Goal: Information Seeking & Learning: Learn about a topic

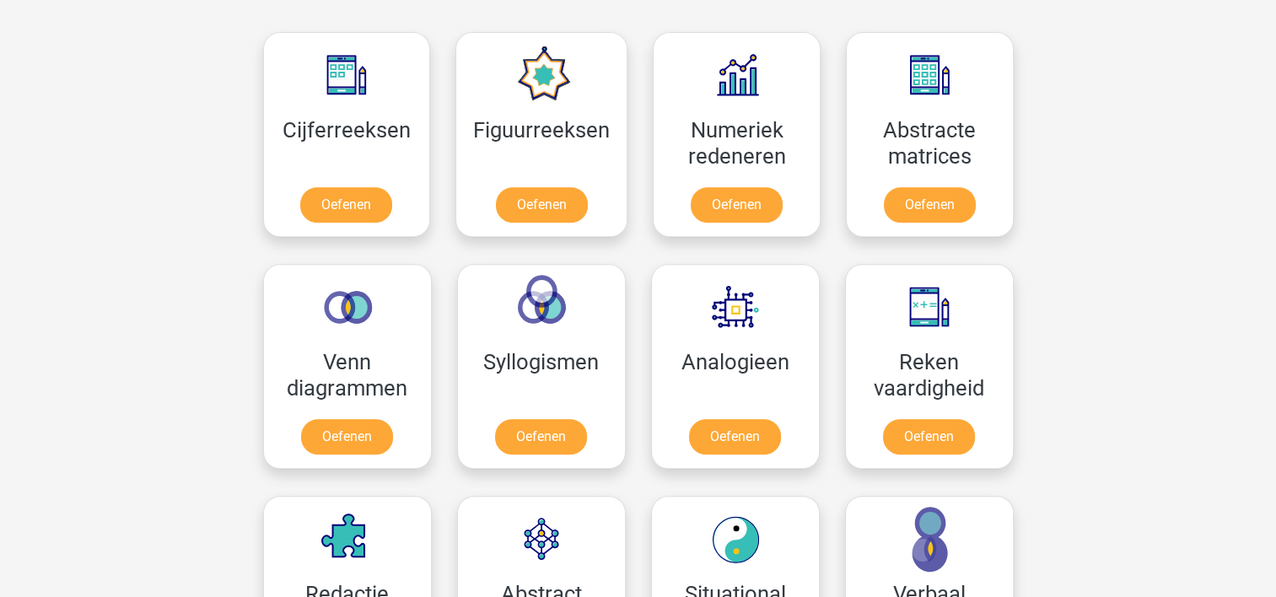
scroll to position [843, 0]
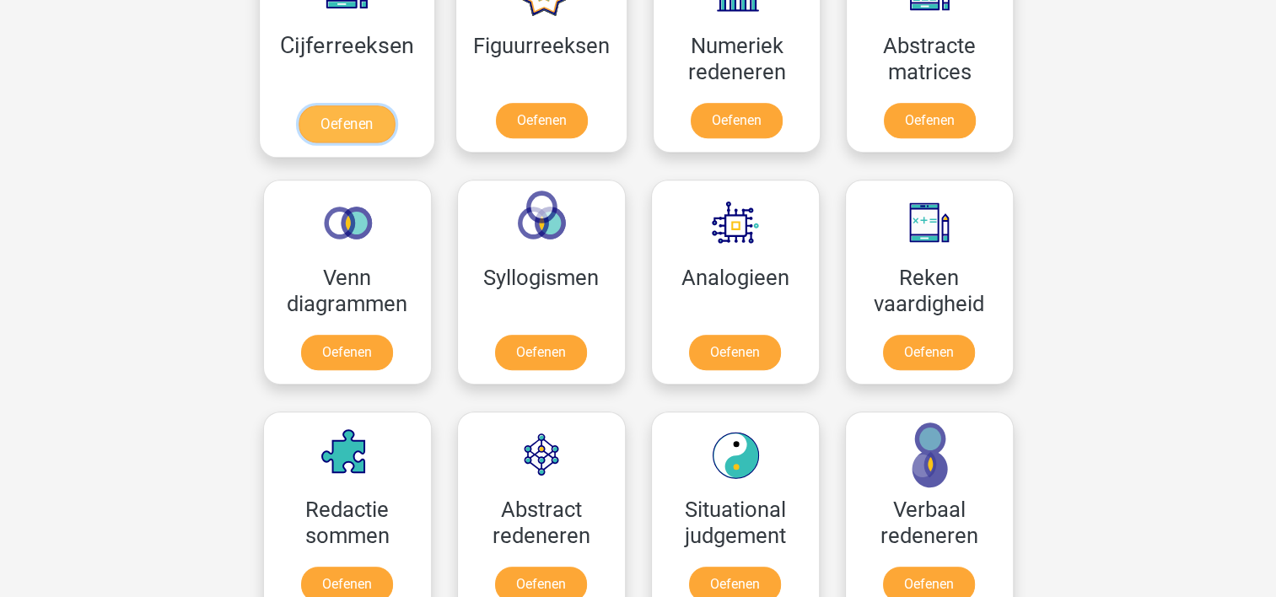
click at [352, 116] on link "Oefenen" at bounding box center [346, 123] width 96 height 37
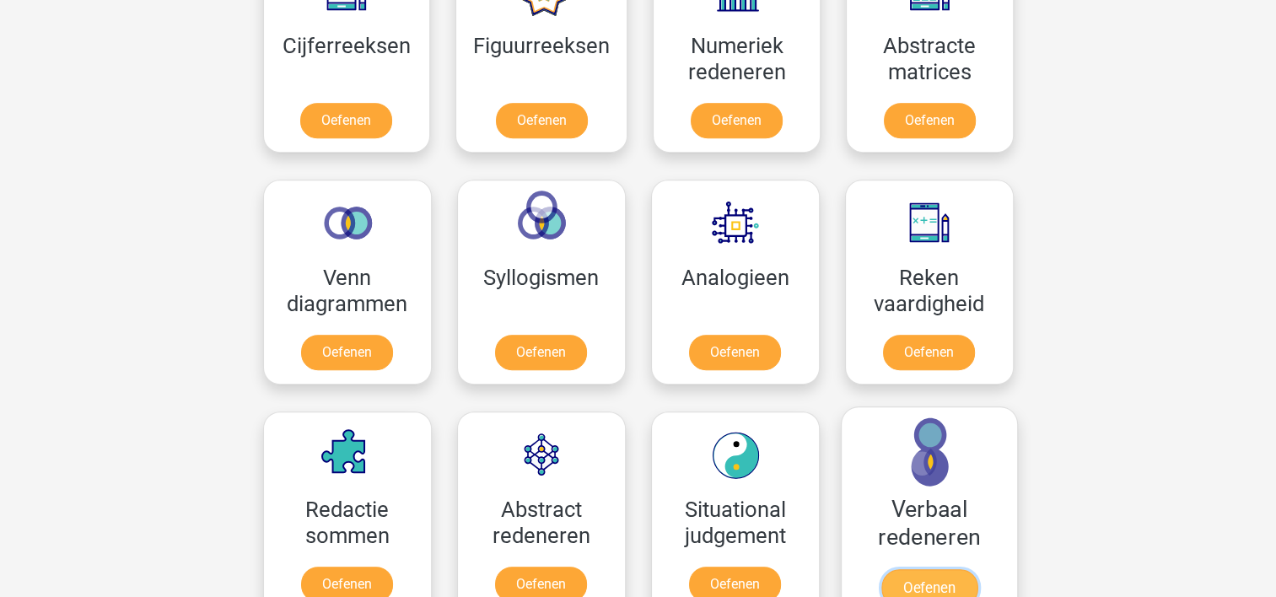
click at [949, 569] on link "Oefenen" at bounding box center [928, 587] width 96 height 37
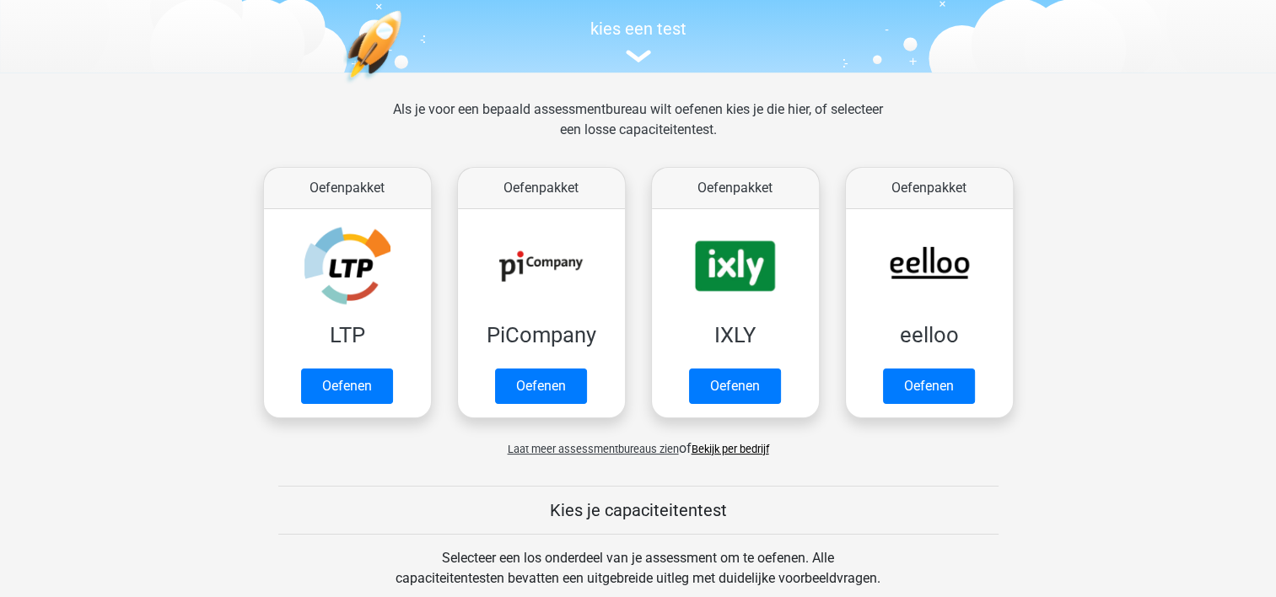
scroll to position [253, 0]
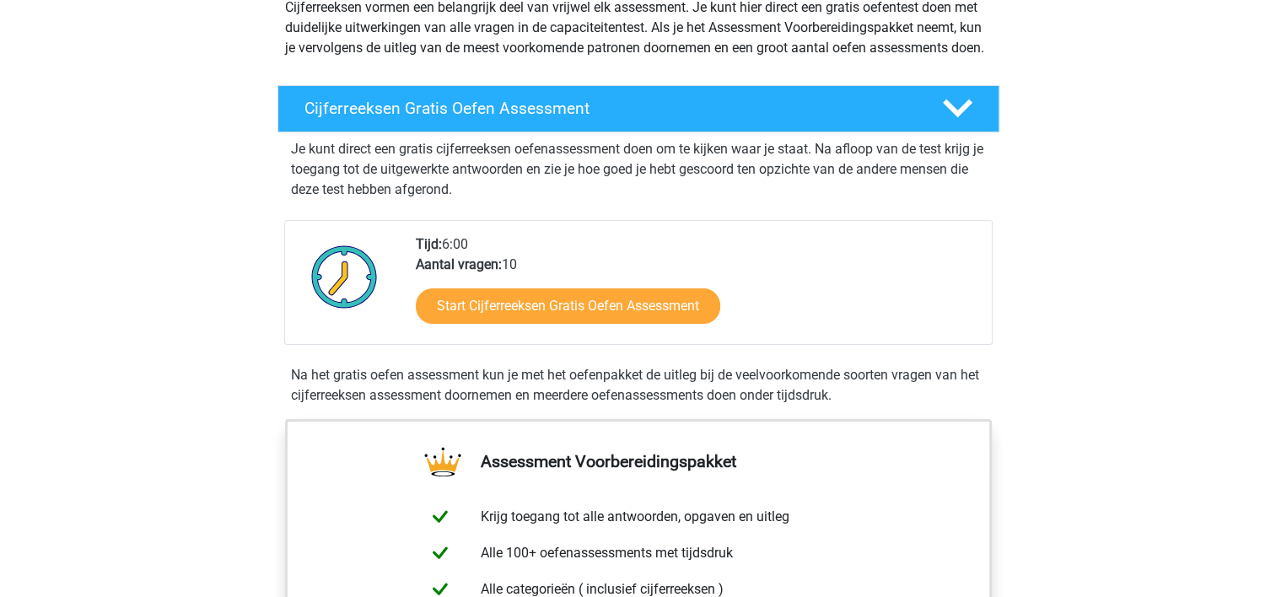
scroll to position [253, 0]
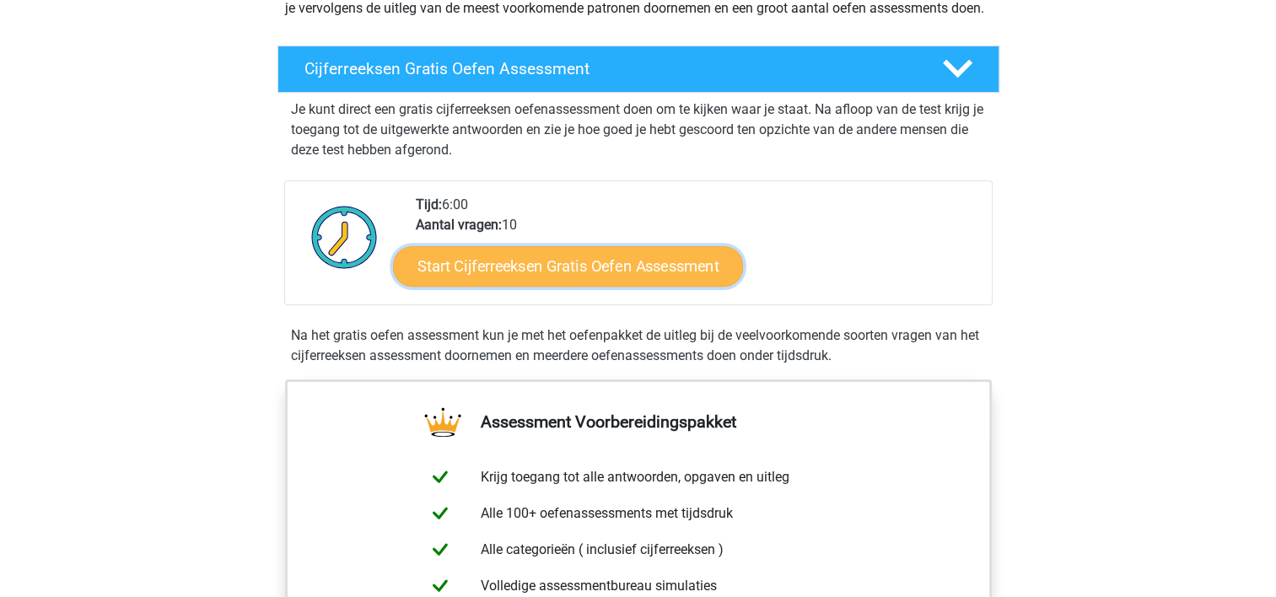
click at [582, 286] on link "Start Cijferreeksen Gratis Oefen Assessment" at bounding box center [568, 265] width 350 height 40
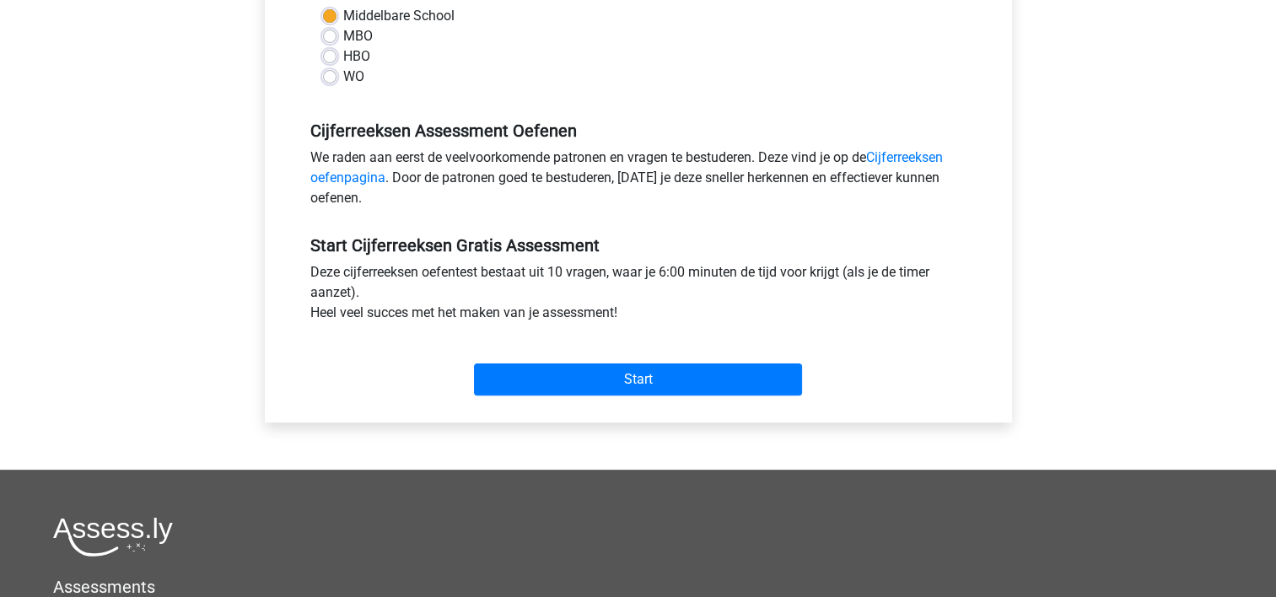
scroll to position [422, 0]
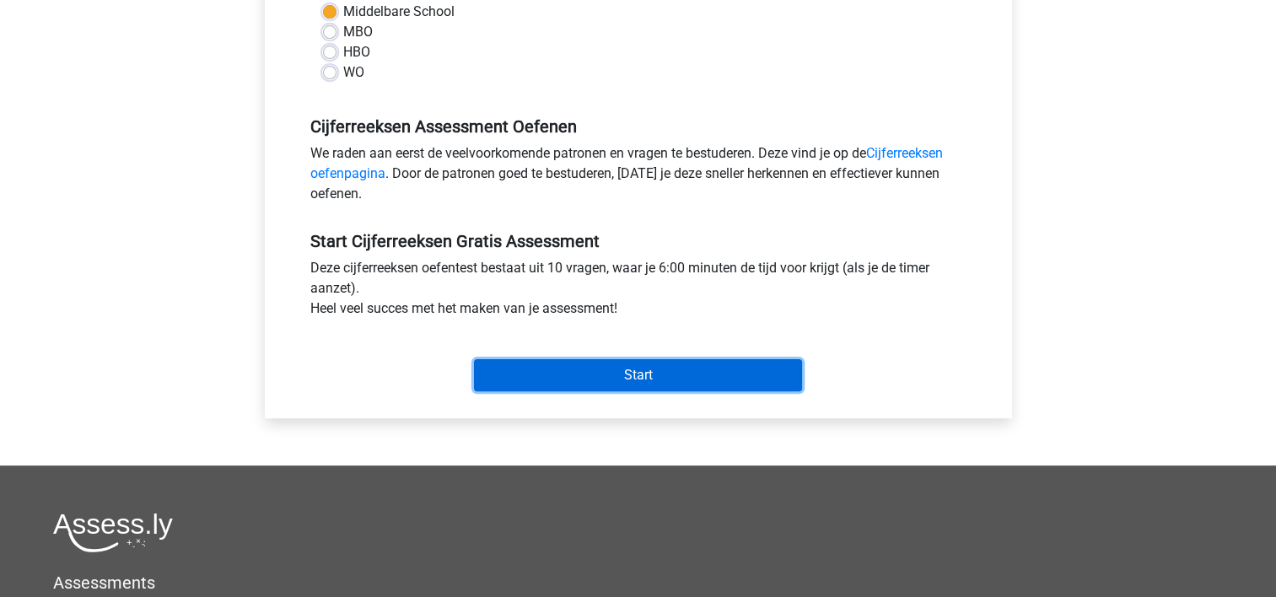
click at [615, 388] on input "Start" at bounding box center [638, 375] width 328 height 32
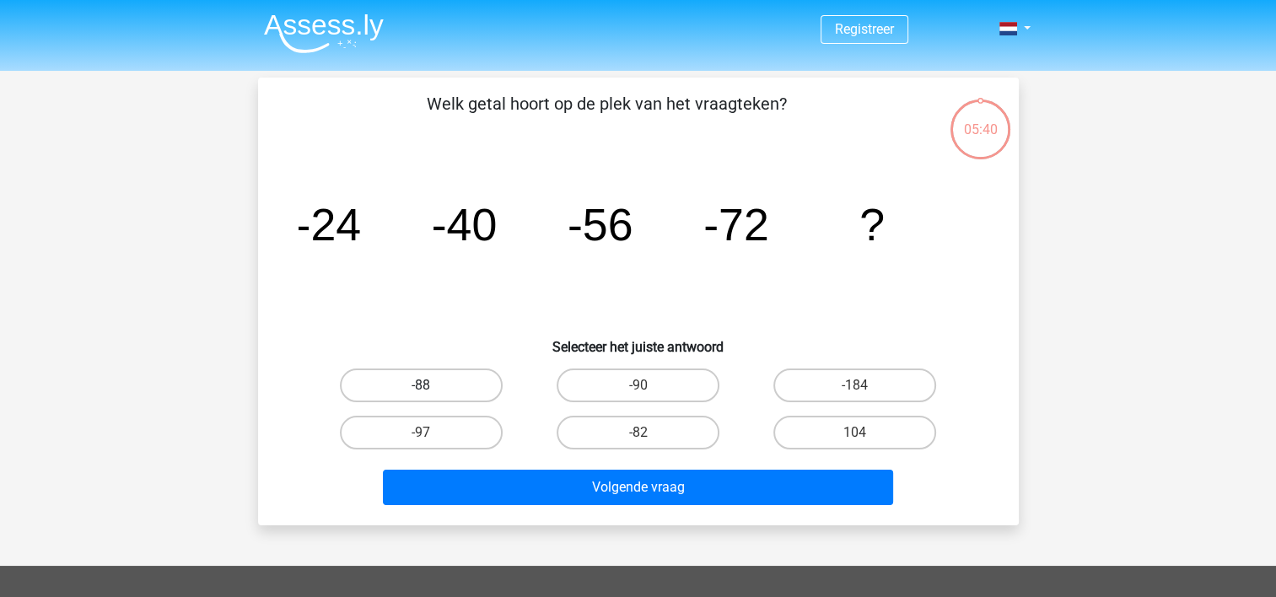
click at [424, 384] on label "-88" at bounding box center [421, 385] width 163 height 34
click at [424, 385] on input "-88" at bounding box center [426, 390] width 11 height 11
radio input "true"
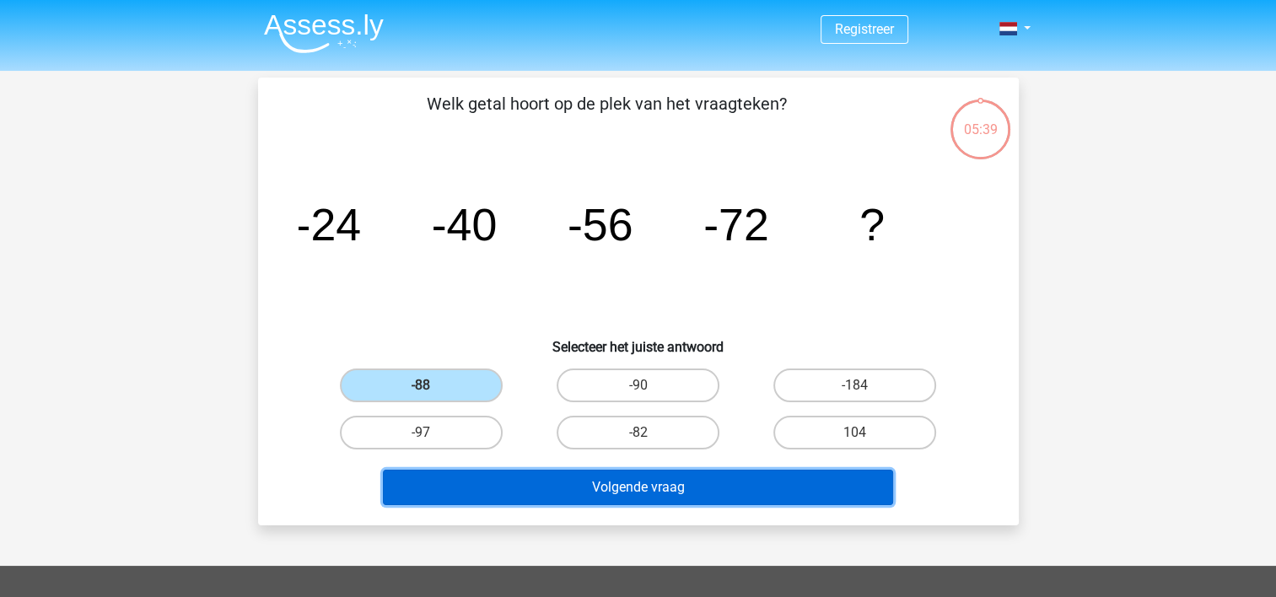
click at [596, 476] on button "Volgende vraag" at bounding box center [638, 487] width 510 height 35
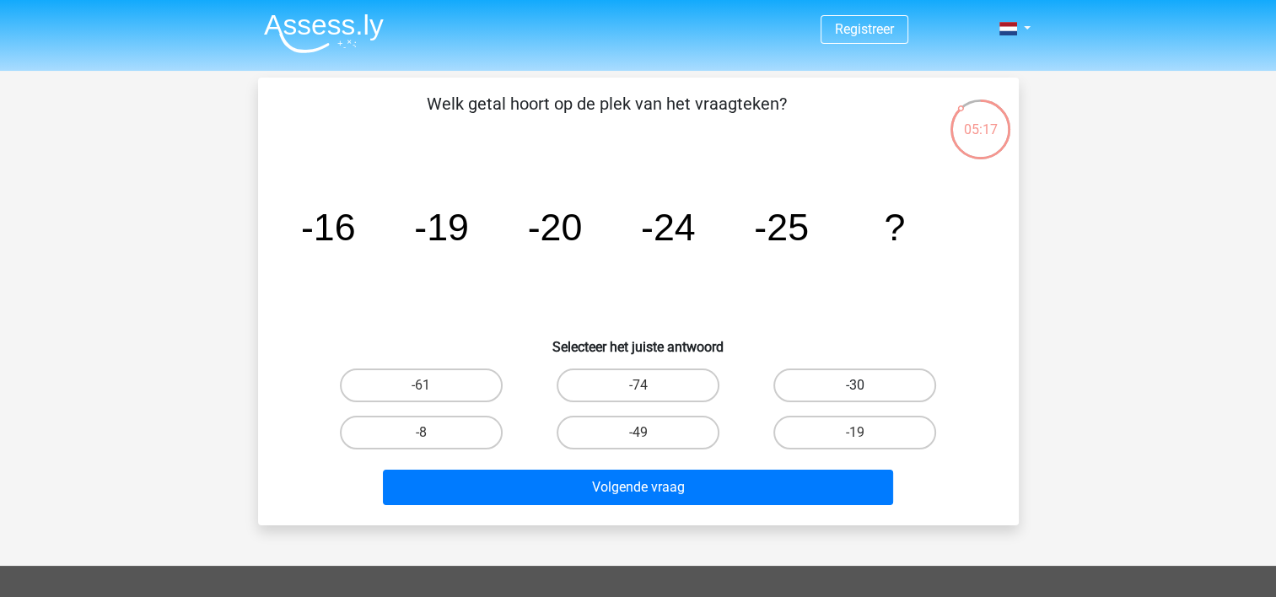
click at [844, 374] on label "-30" at bounding box center [854, 385] width 163 height 34
click at [855, 385] on input "-30" at bounding box center [860, 390] width 11 height 11
radio input "true"
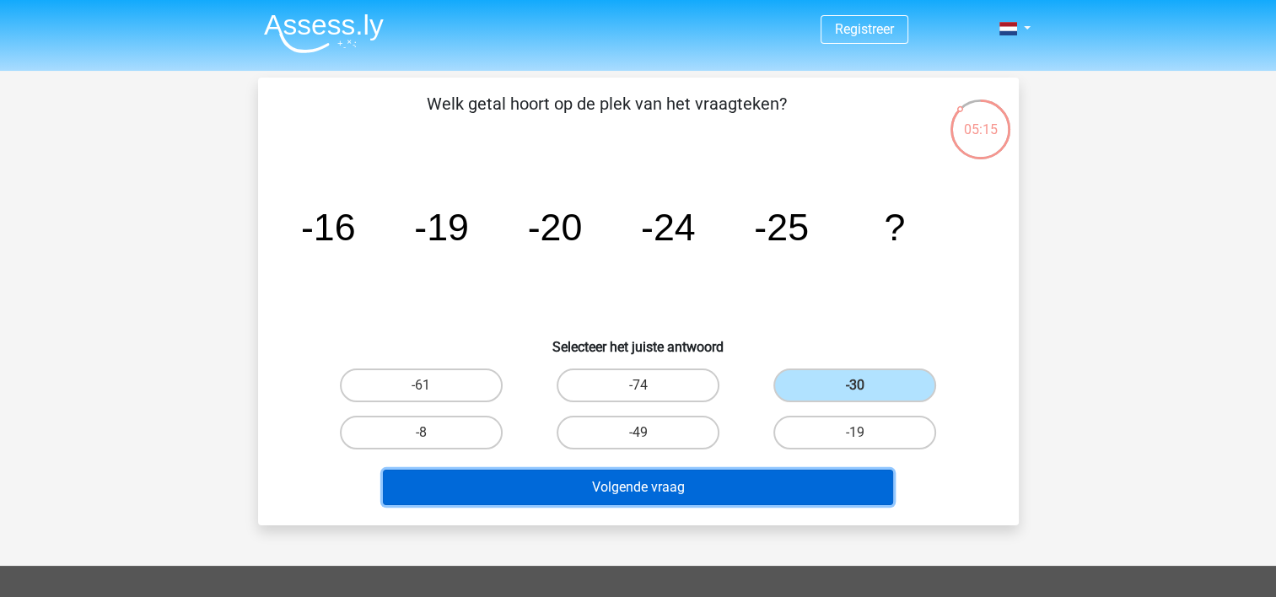
click at [691, 489] on button "Volgende vraag" at bounding box center [638, 487] width 510 height 35
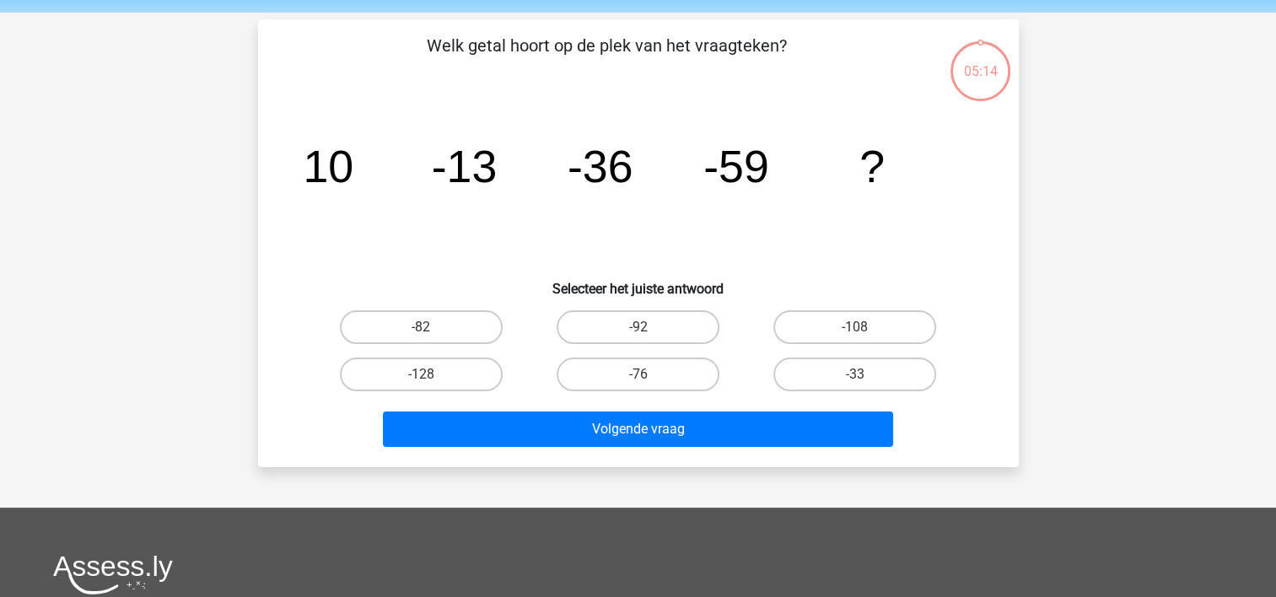
scroll to position [78, 0]
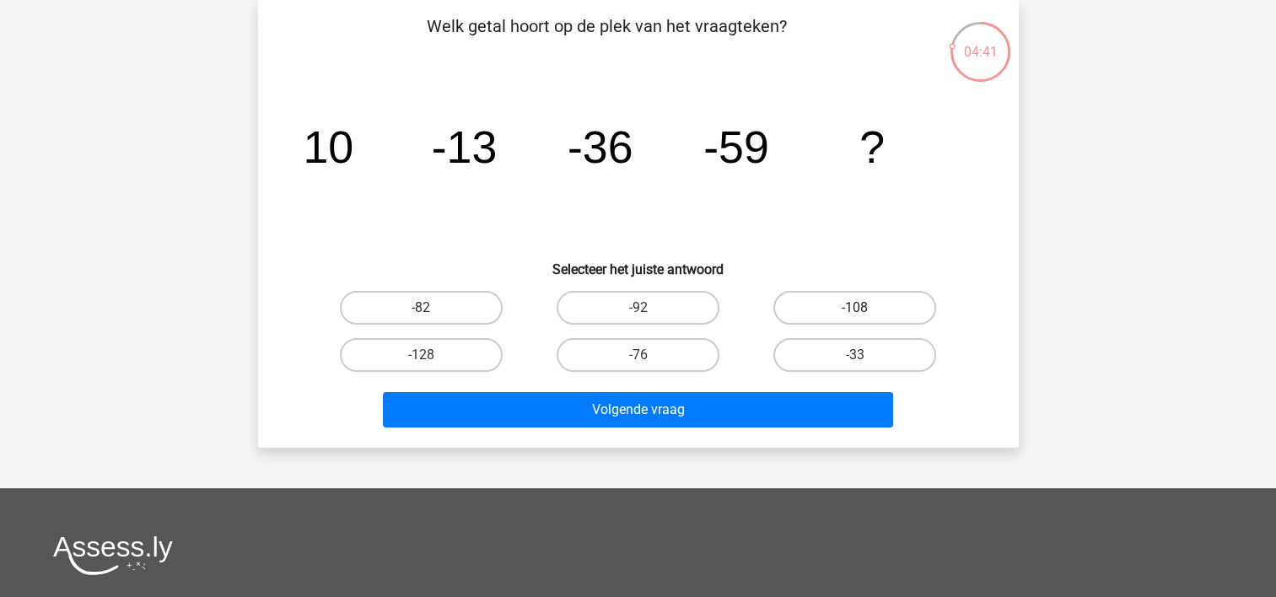
click at [853, 310] on label "-108" at bounding box center [854, 308] width 163 height 34
click at [855, 310] on input "-108" at bounding box center [860, 313] width 11 height 11
radio input "true"
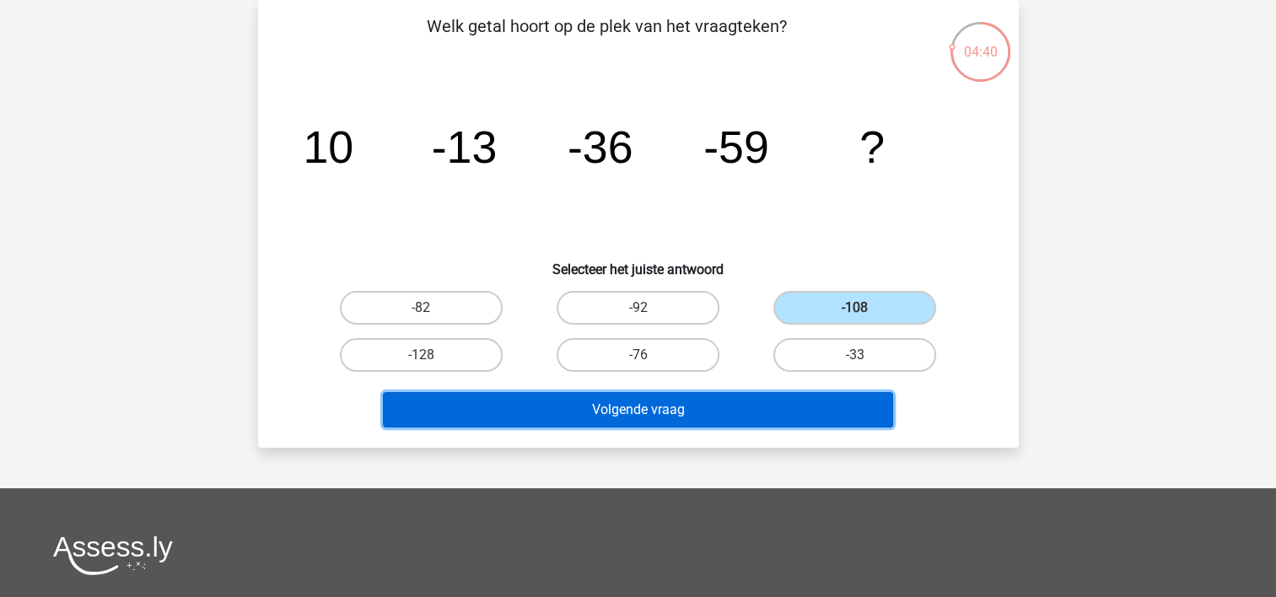
click at [729, 408] on button "Volgende vraag" at bounding box center [638, 409] width 510 height 35
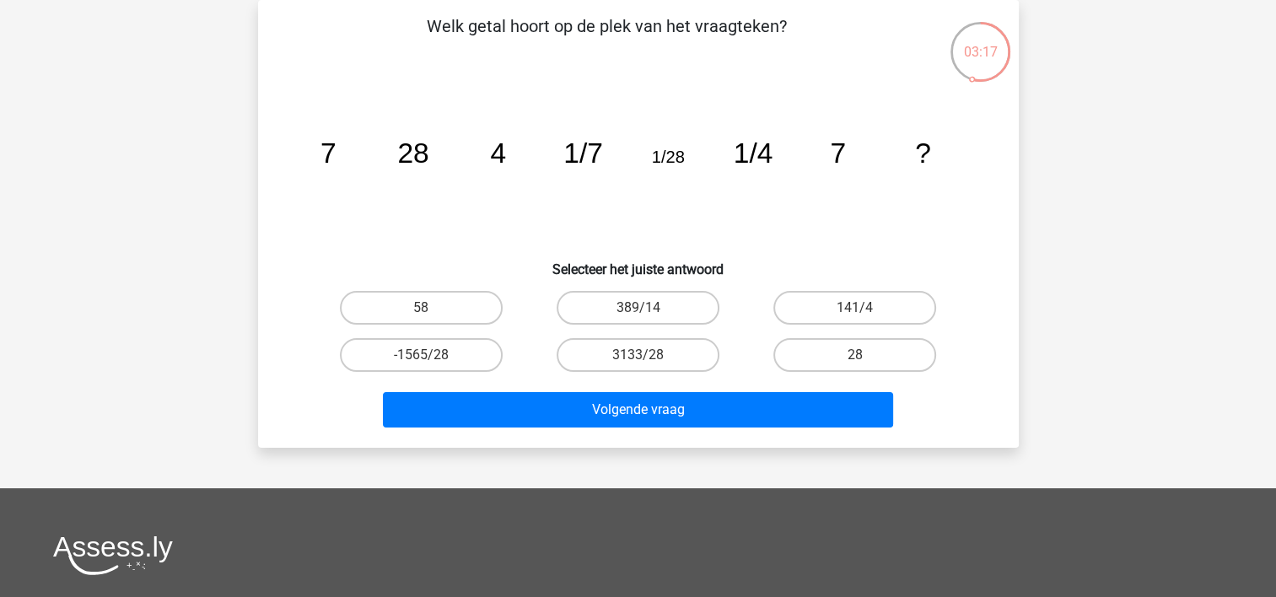
scroll to position [0, 0]
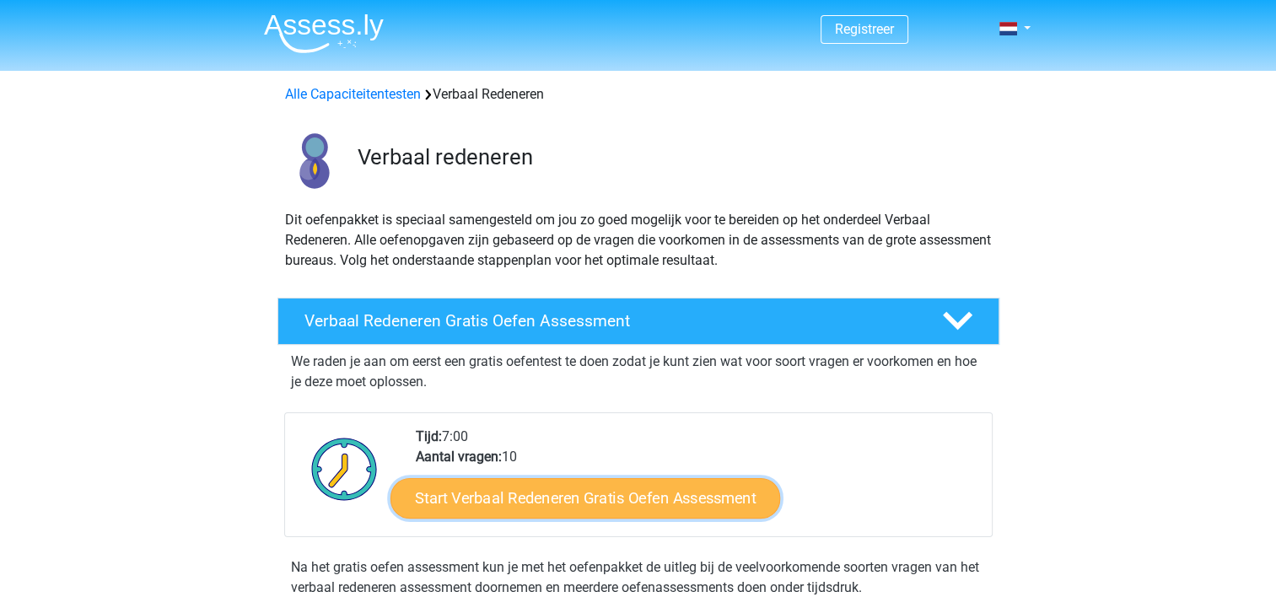
click at [561, 495] on link "Start Verbaal Redeneren Gratis Oefen Assessment" at bounding box center [585, 498] width 390 height 40
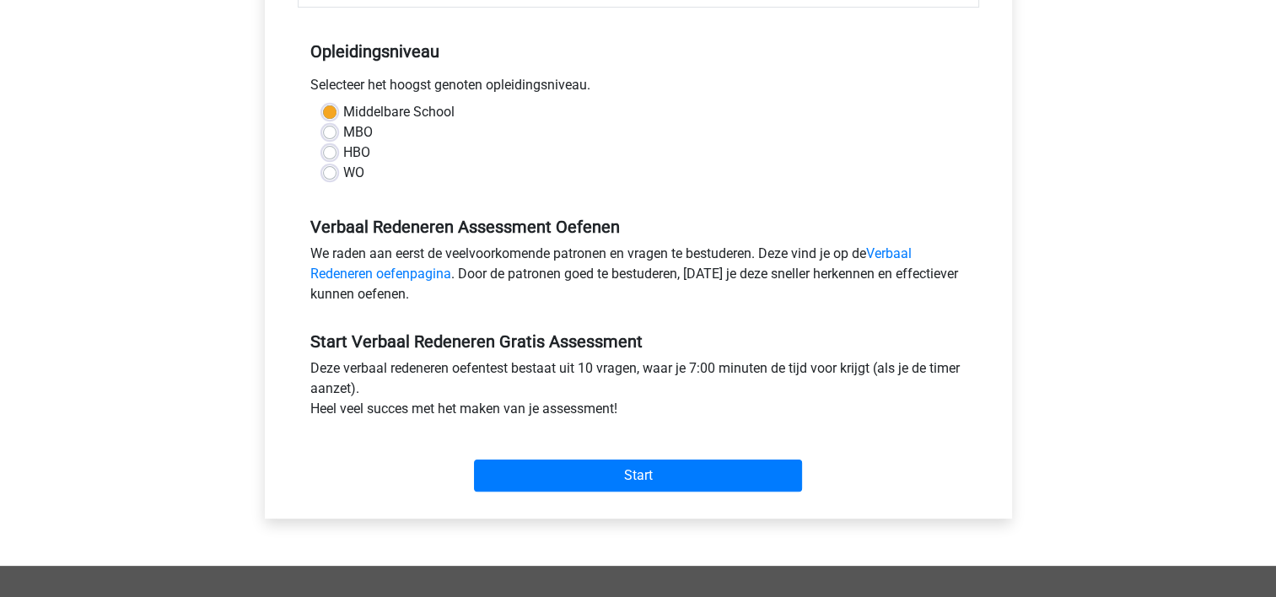
scroll to position [337, 0]
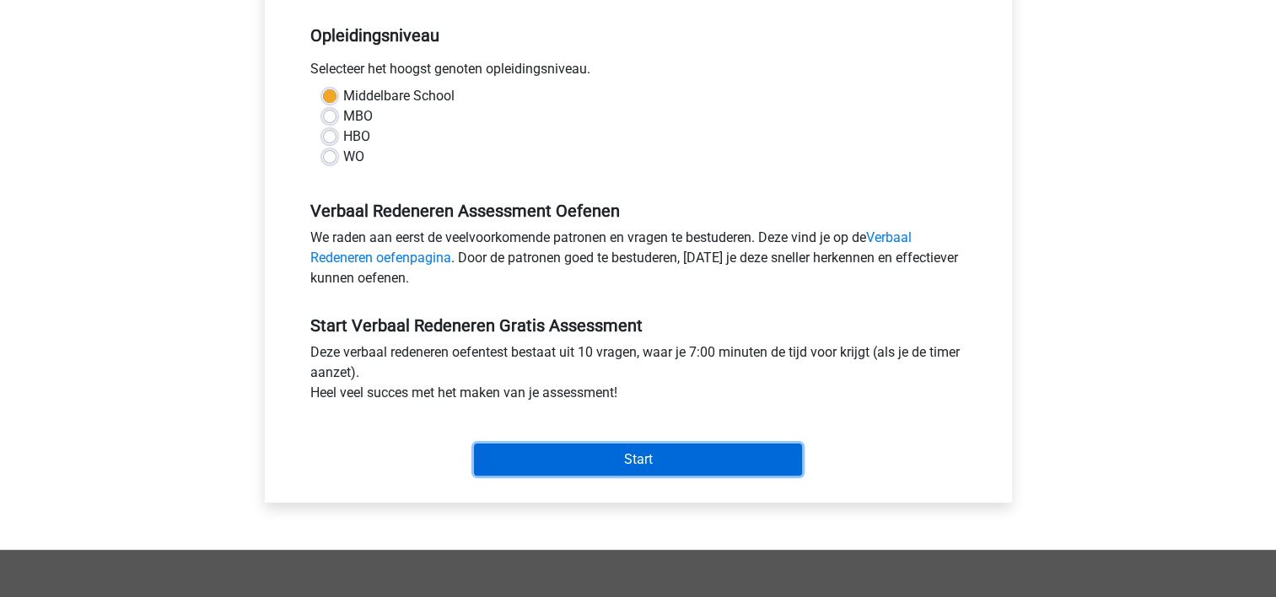
click at [627, 470] on input "Start" at bounding box center [638, 459] width 328 height 32
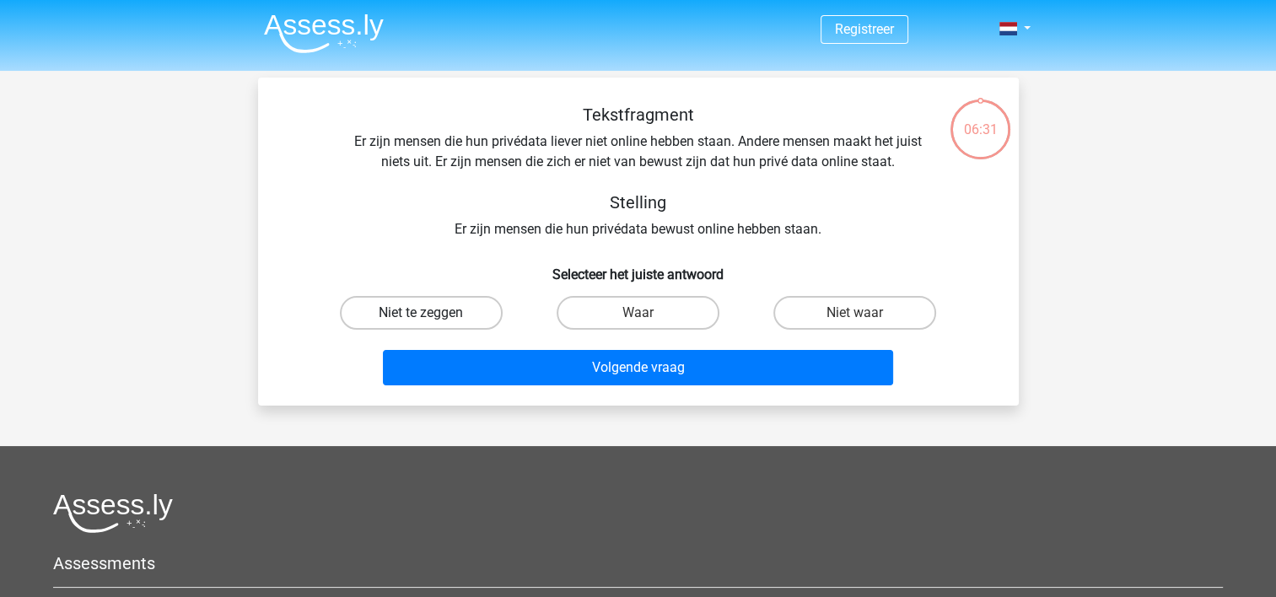
click at [461, 317] on label "Niet te zeggen" at bounding box center [421, 313] width 163 height 34
click at [432, 317] on input "Niet te zeggen" at bounding box center [426, 318] width 11 height 11
radio input "true"
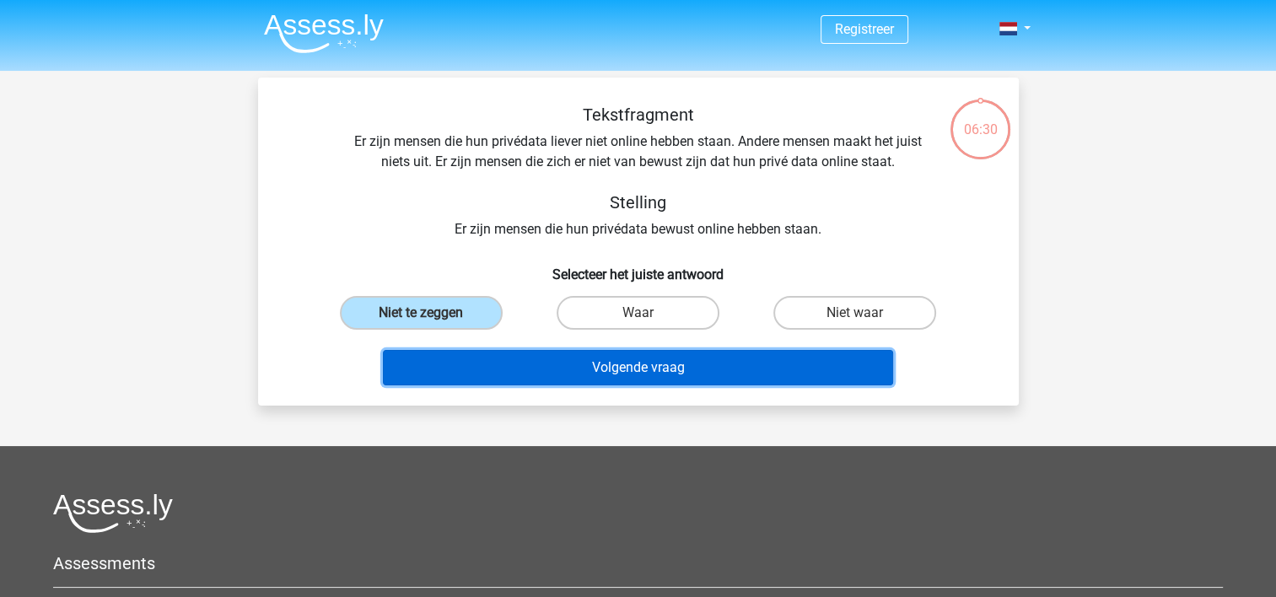
click at [642, 378] on button "Volgende vraag" at bounding box center [638, 367] width 510 height 35
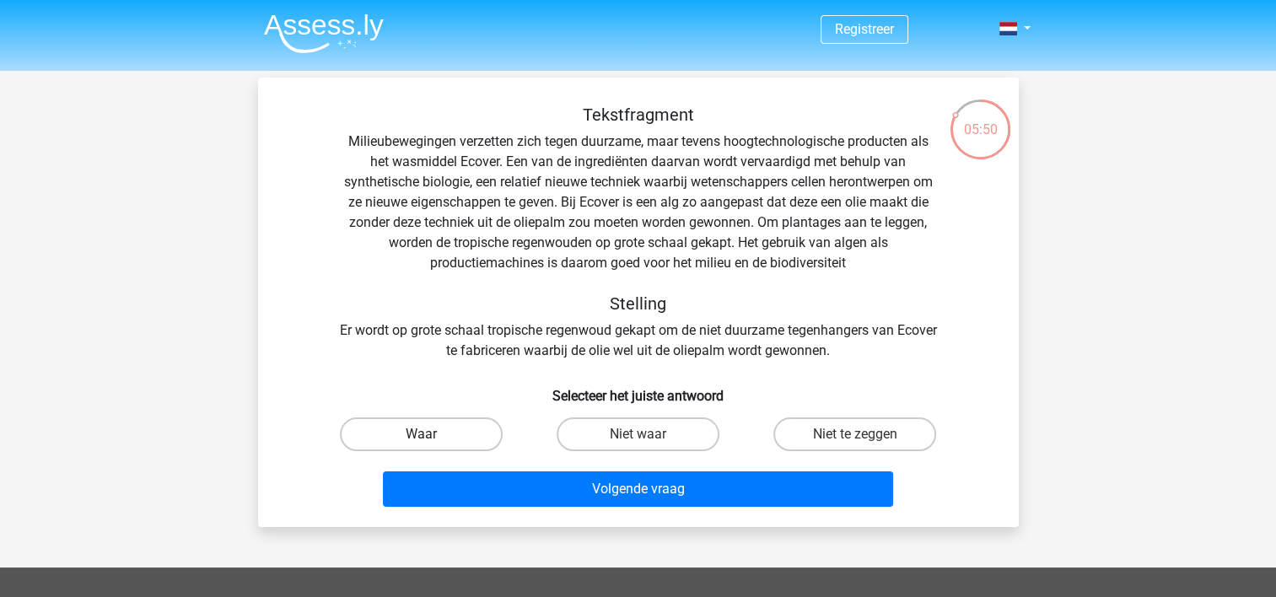
click at [418, 431] on label "Waar" at bounding box center [421, 434] width 163 height 34
click at [421, 434] on input "Waar" at bounding box center [426, 439] width 11 height 11
radio input "true"
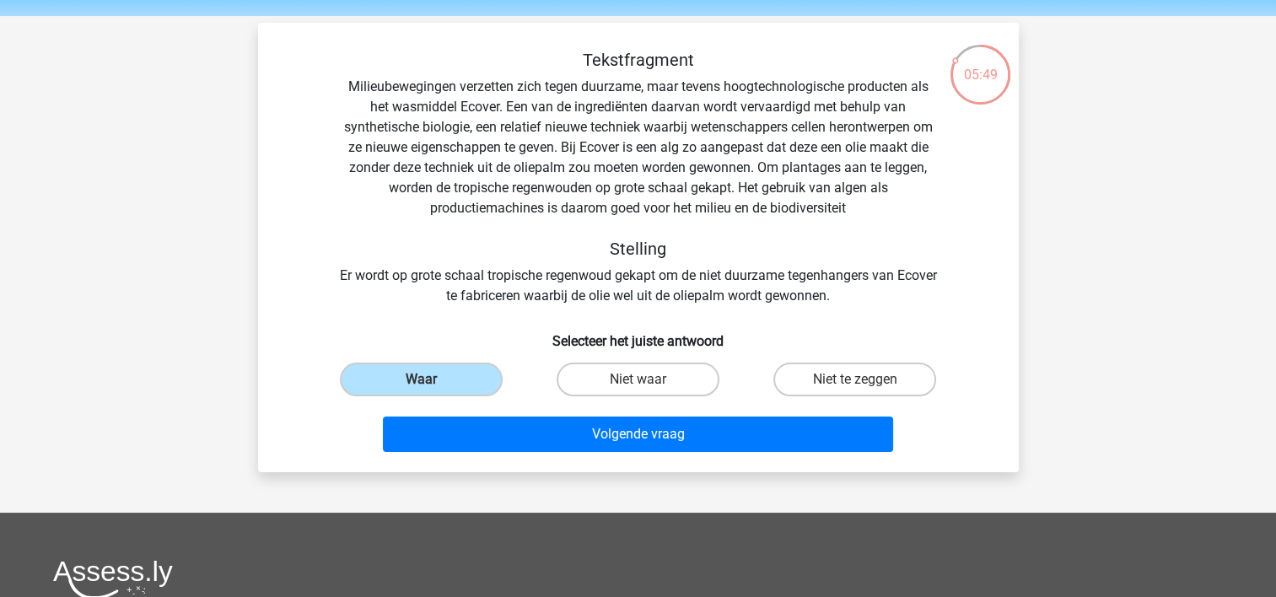
scroll to position [84, 0]
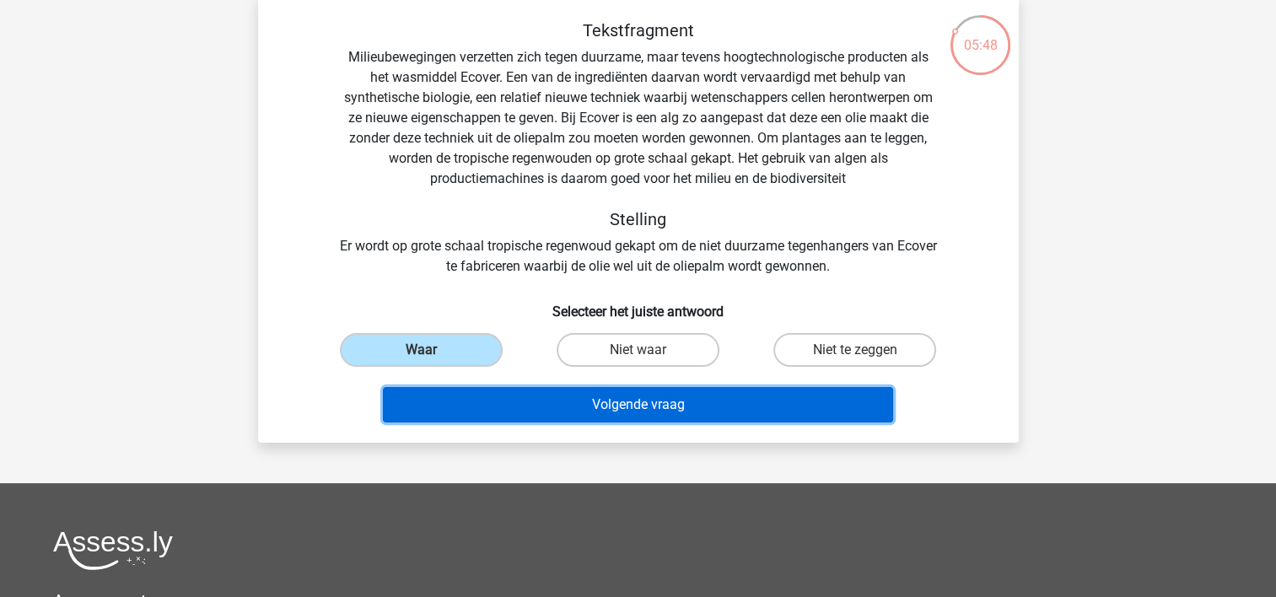
click at [641, 411] on button "Volgende vraag" at bounding box center [638, 404] width 510 height 35
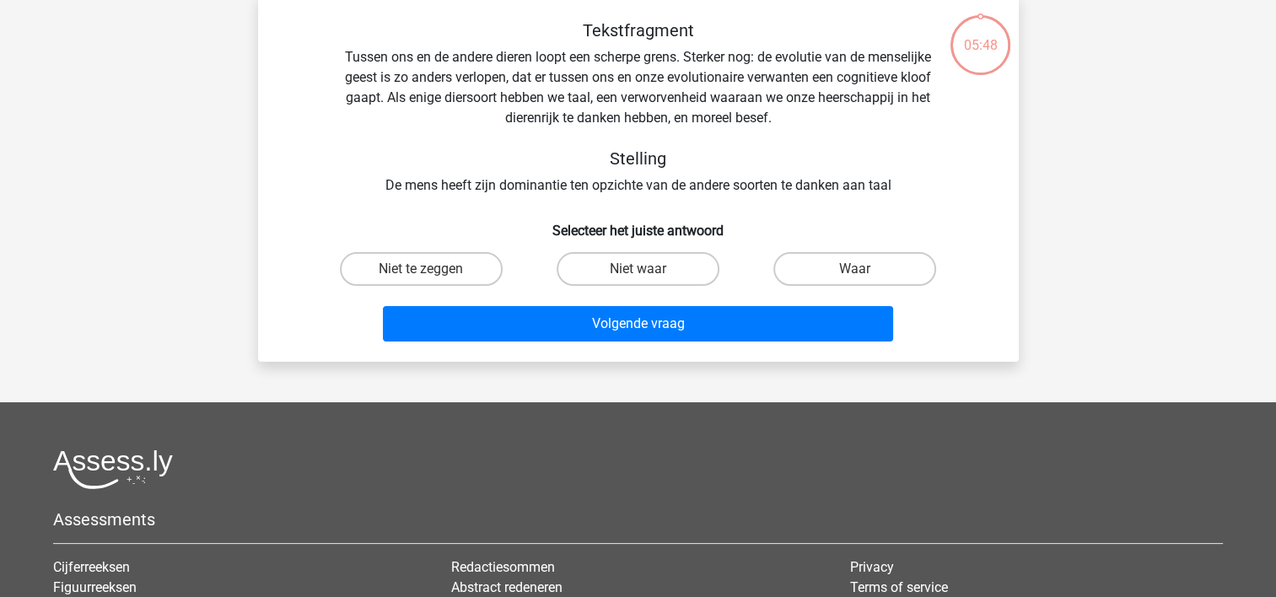
scroll to position [78, 0]
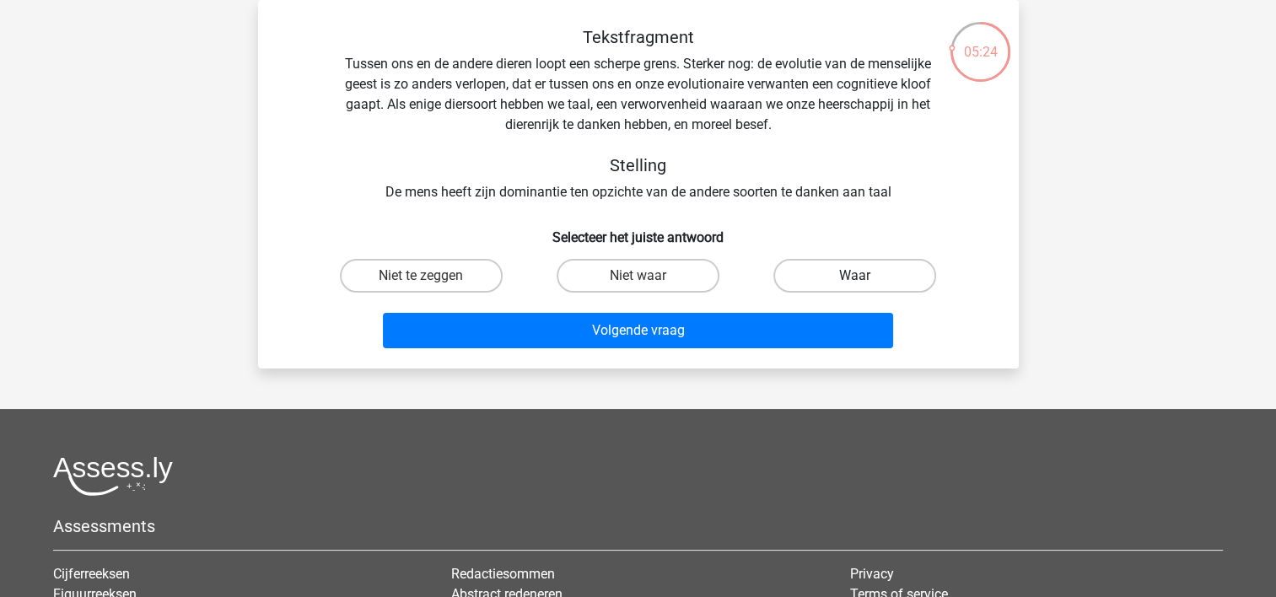
click at [836, 268] on label "Waar" at bounding box center [854, 276] width 163 height 34
click at [855, 276] on input "Waar" at bounding box center [860, 281] width 11 height 11
radio input "true"
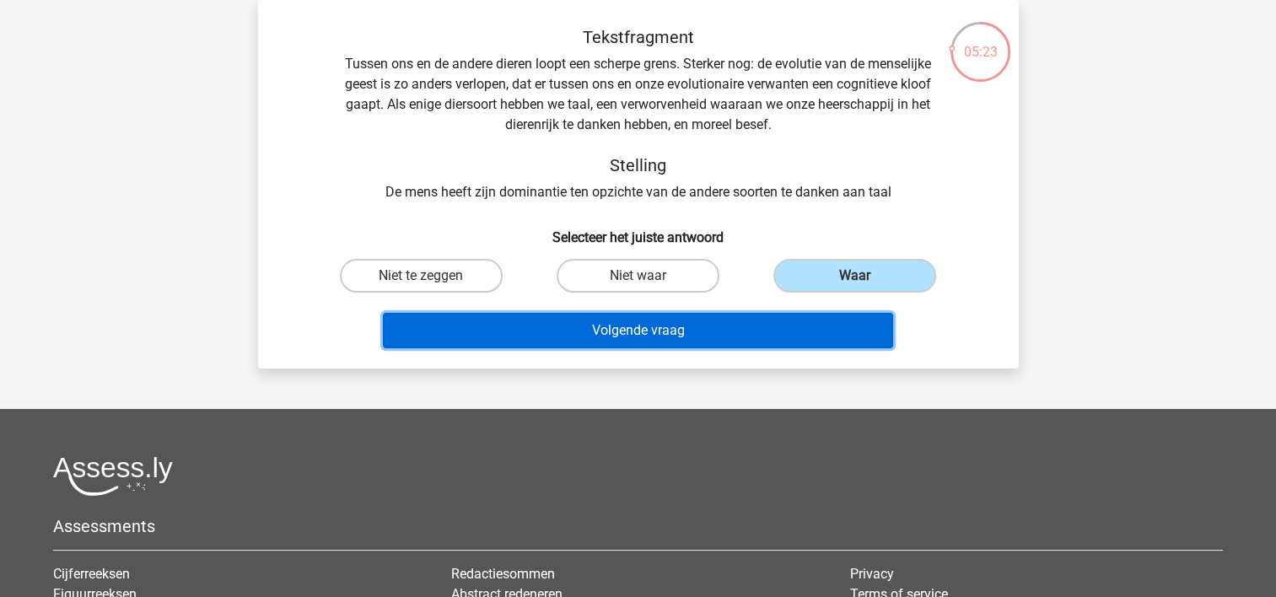
click at [756, 326] on button "Volgende vraag" at bounding box center [638, 330] width 510 height 35
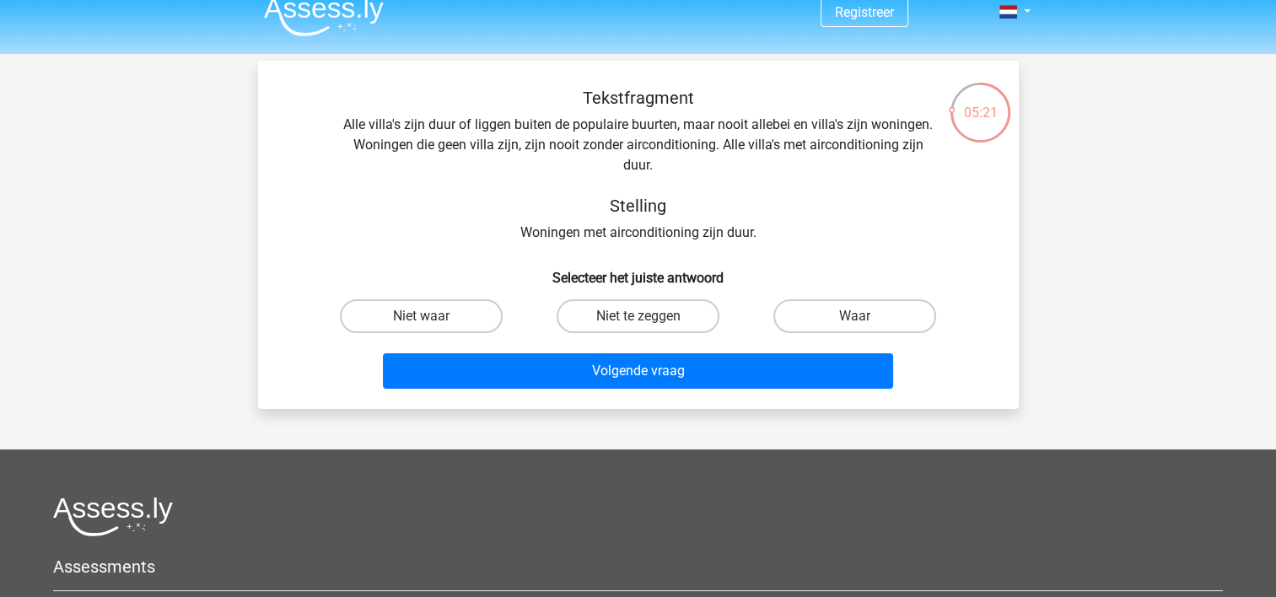
scroll to position [0, 0]
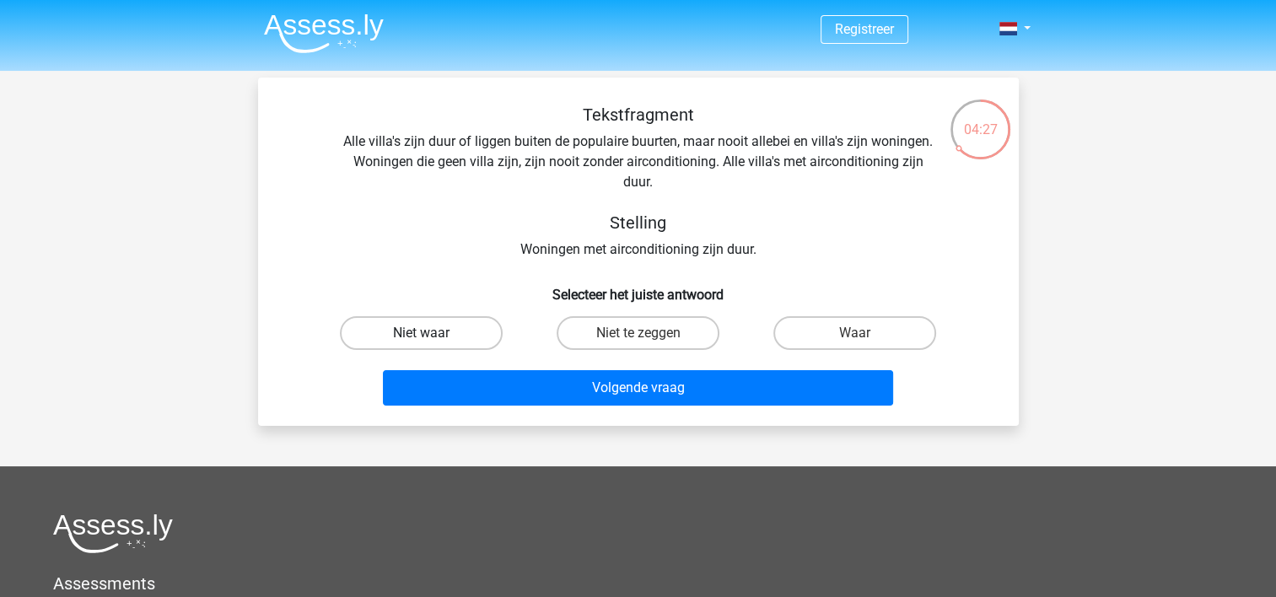
click at [371, 334] on label "Niet waar" at bounding box center [421, 333] width 163 height 34
click at [421, 334] on input "Niet waar" at bounding box center [426, 338] width 11 height 11
radio input "true"
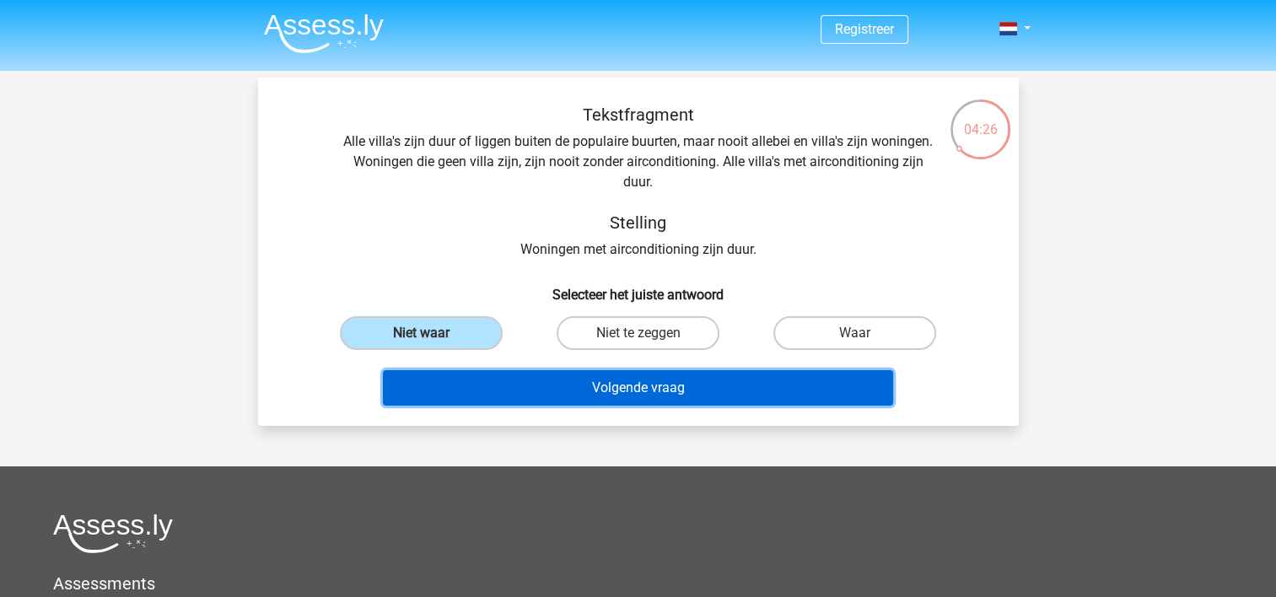
click at [580, 385] on button "Volgende vraag" at bounding box center [638, 387] width 510 height 35
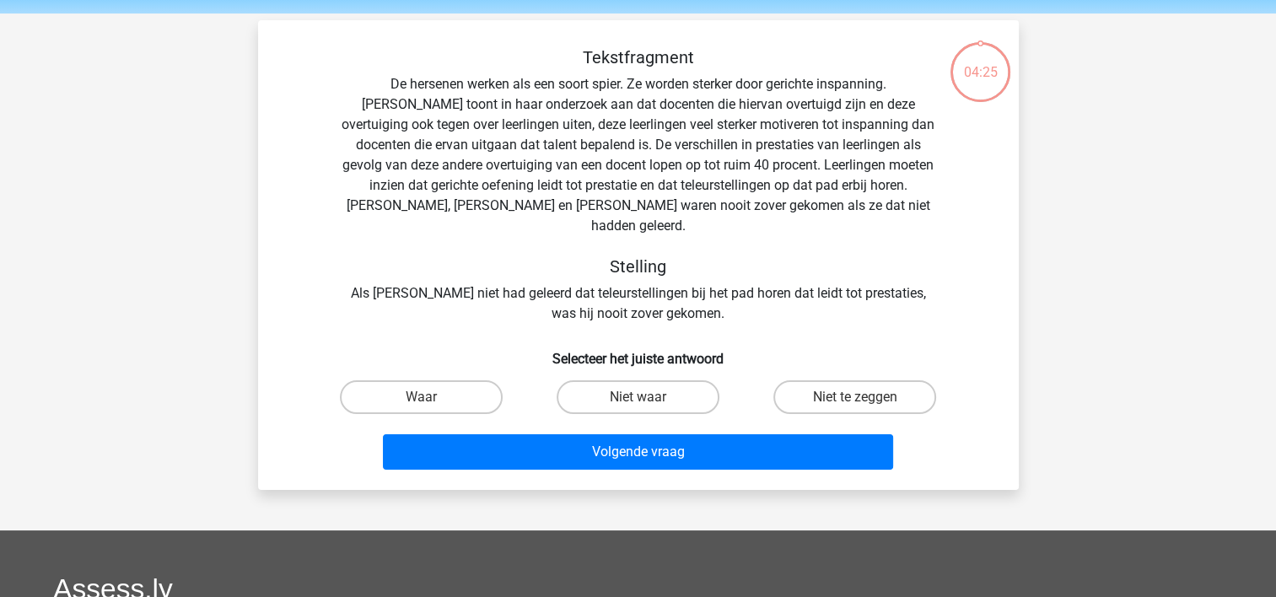
scroll to position [78, 0]
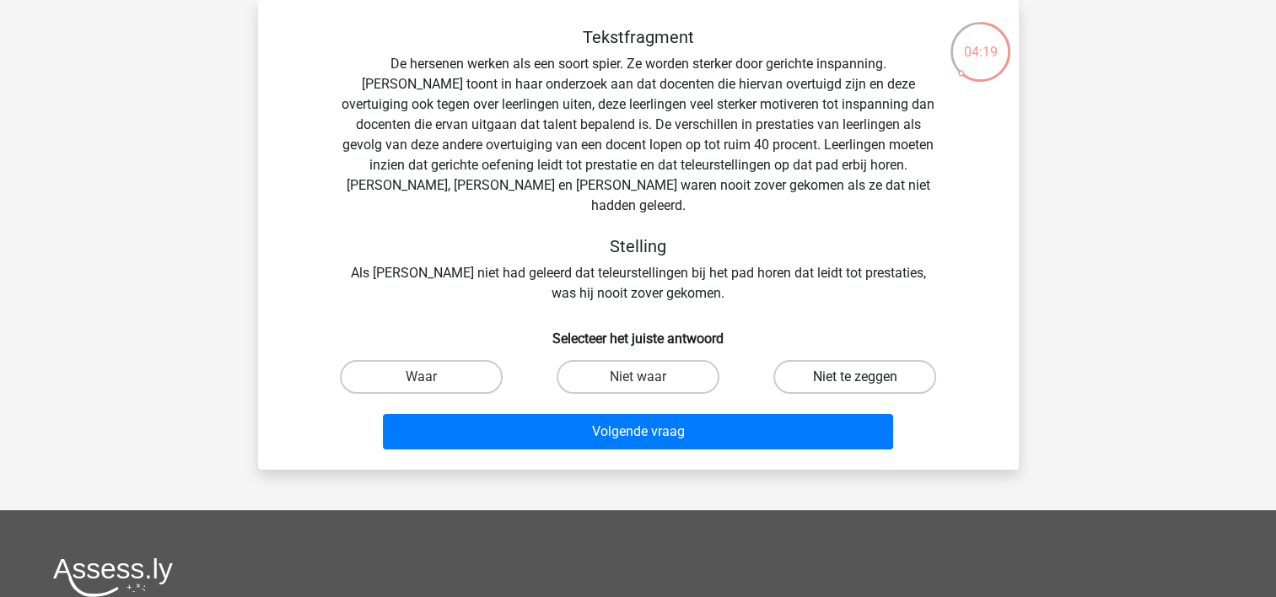
click at [876, 360] on label "Niet te zeggen" at bounding box center [854, 377] width 163 height 34
click at [866, 377] on input "Niet te zeggen" at bounding box center [860, 382] width 11 height 11
radio input "true"
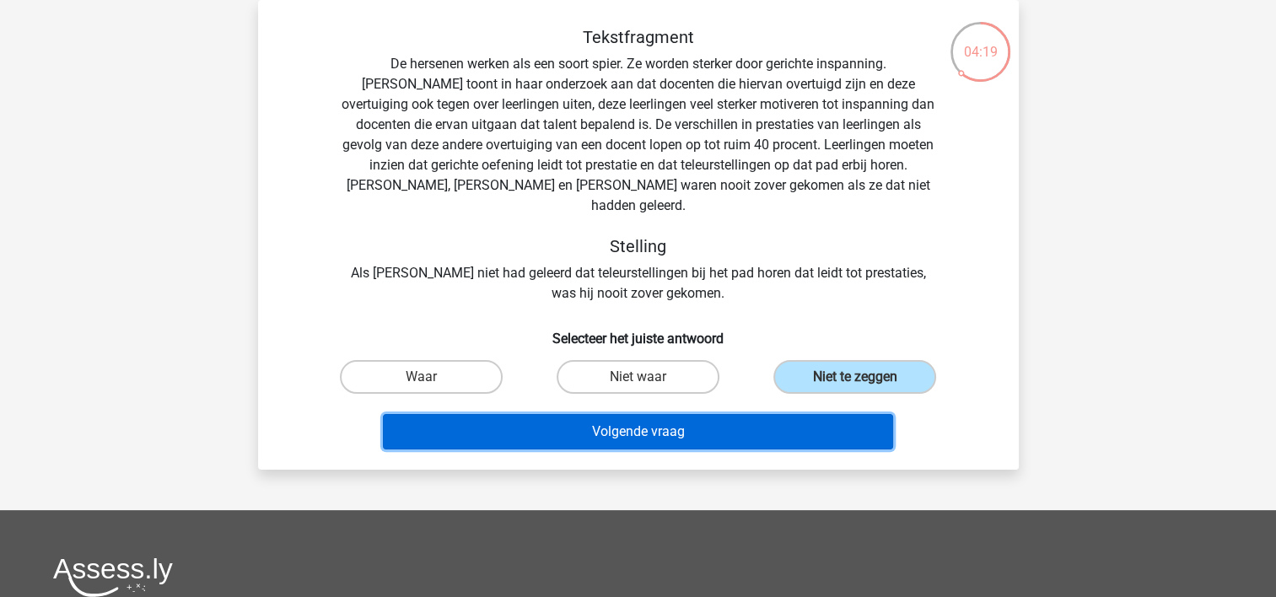
click at [734, 414] on button "Volgende vraag" at bounding box center [638, 431] width 510 height 35
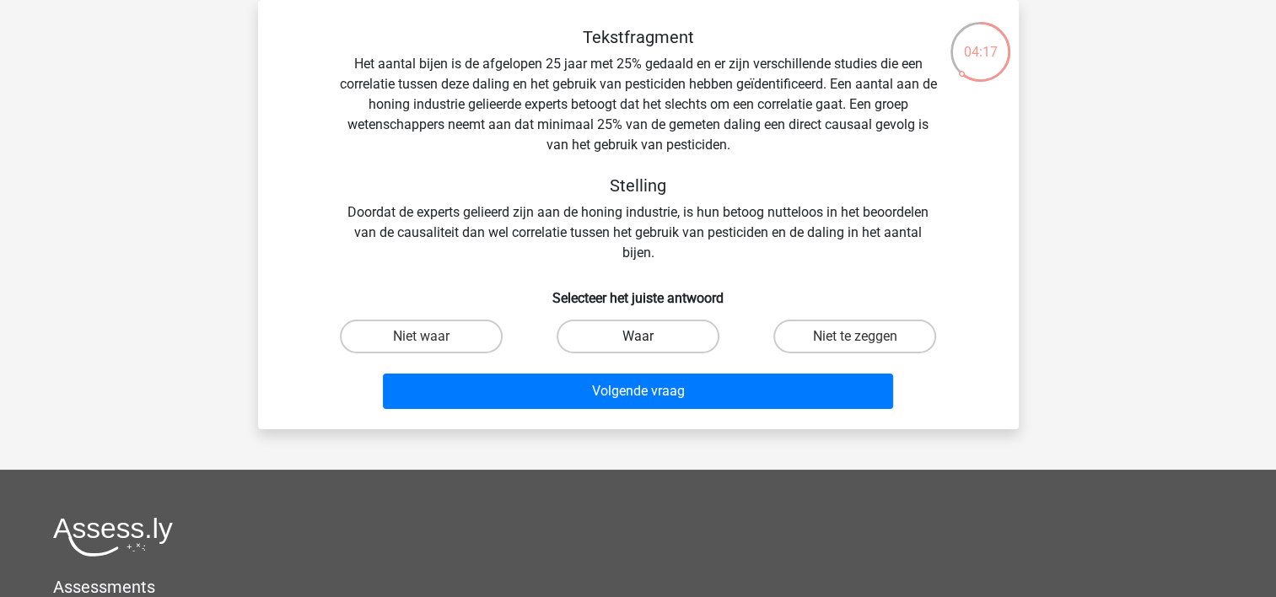
click at [685, 340] on label "Waar" at bounding box center [637, 337] width 163 height 34
click at [648, 340] on input "Waar" at bounding box center [642, 341] width 11 height 11
radio input "true"
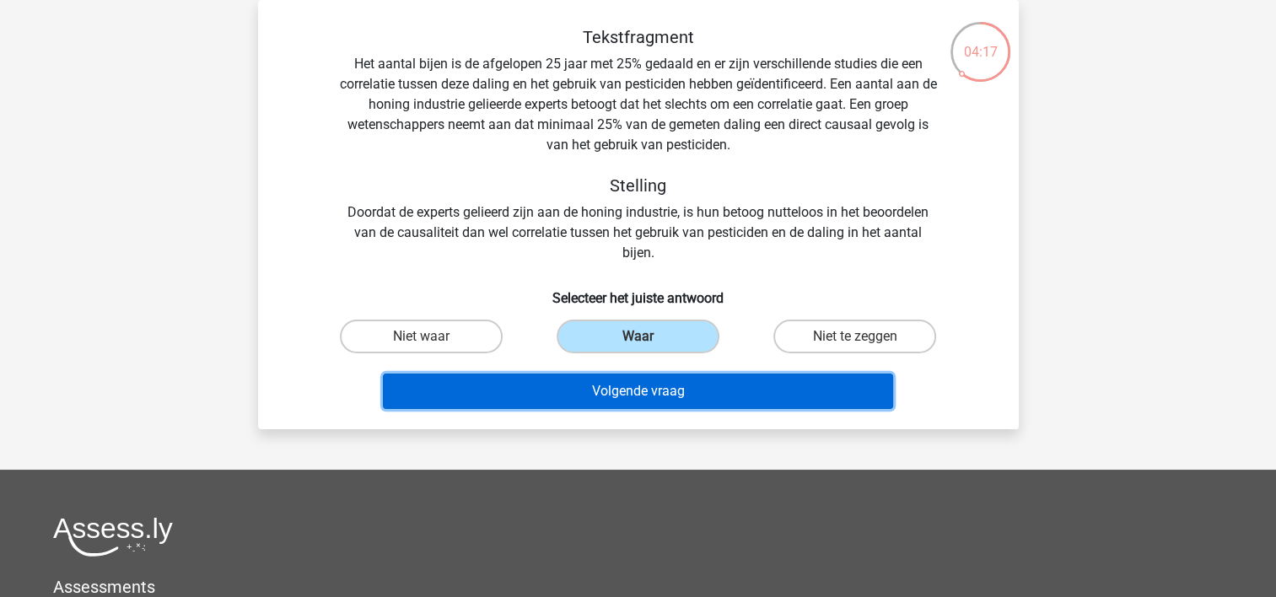
click at [693, 381] on button "Volgende vraag" at bounding box center [638, 391] width 510 height 35
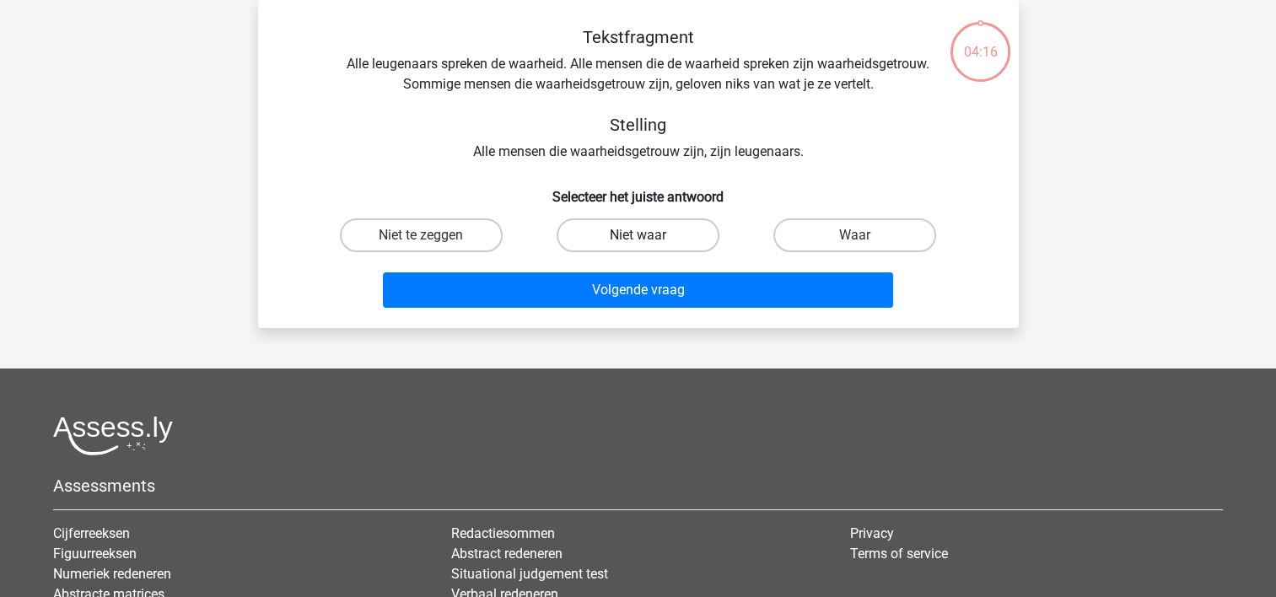
click at [648, 230] on label "Niet waar" at bounding box center [637, 235] width 163 height 34
click at [648, 235] on input "Niet waar" at bounding box center [642, 240] width 11 height 11
radio input "true"
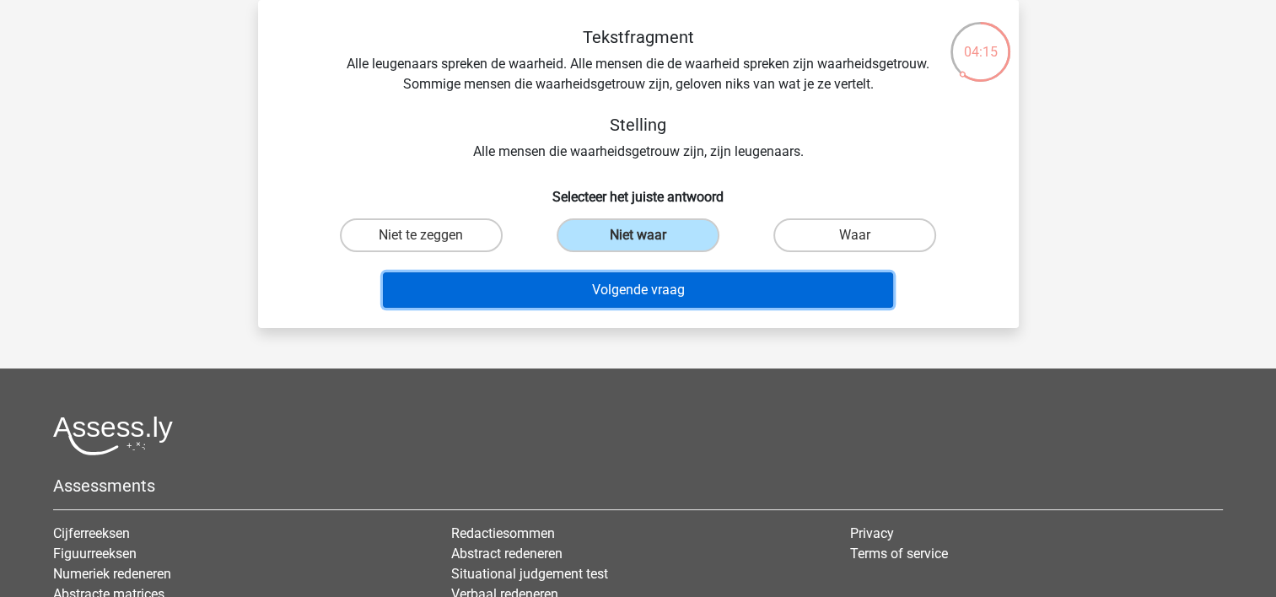
click at [648, 282] on button "Volgende vraag" at bounding box center [638, 289] width 510 height 35
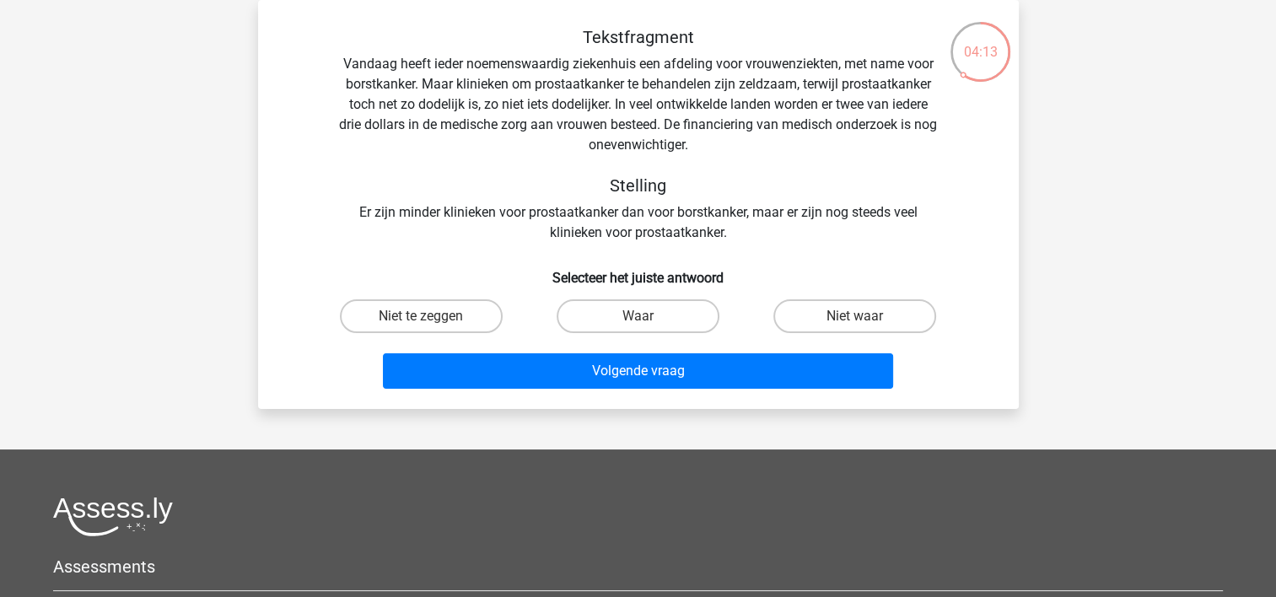
click at [642, 317] on input "Waar" at bounding box center [642, 321] width 11 height 11
radio input "true"
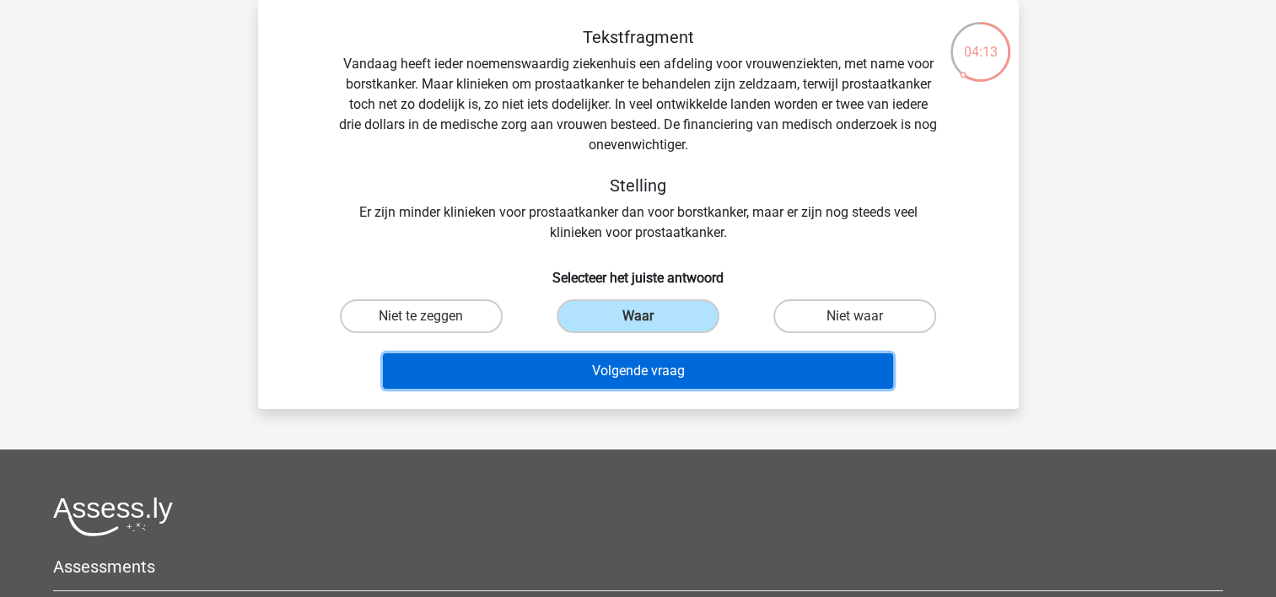
click at [634, 361] on button "Volgende vraag" at bounding box center [638, 370] width 510 height 35
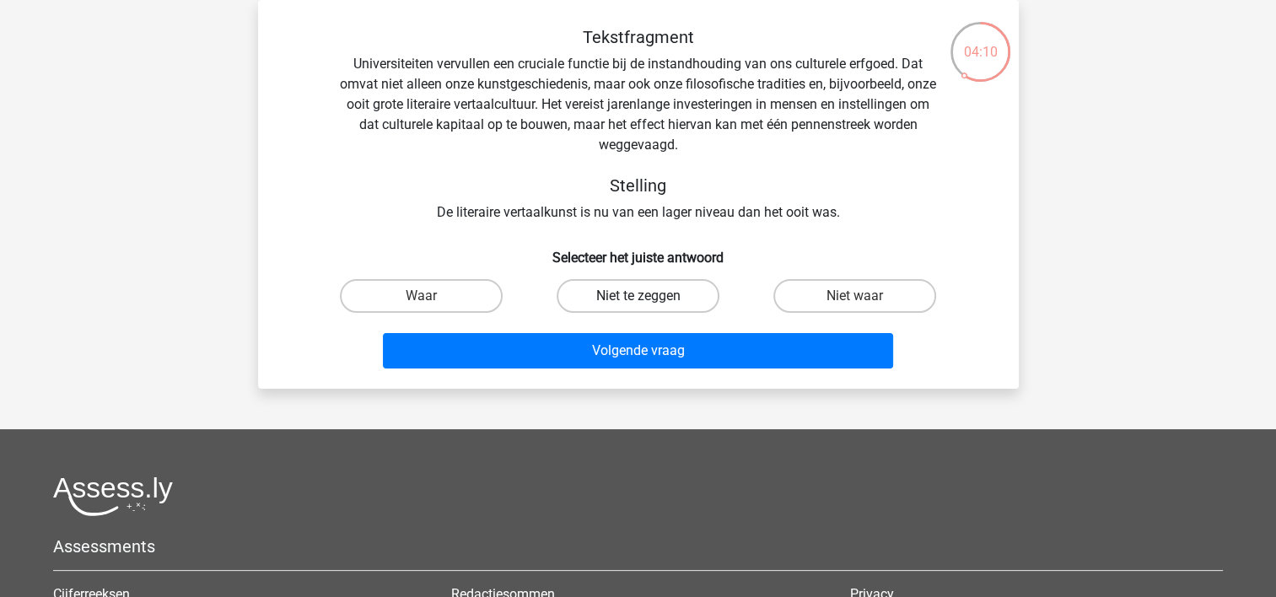
click at [581, 289] on label "Niet te zeggen" at bounding box center [637, 296] width 163 height 34
click at [637, 296] on input "Niet te zeggen" at bounding box center [642, 301] width 11 height 11
radio input "true"
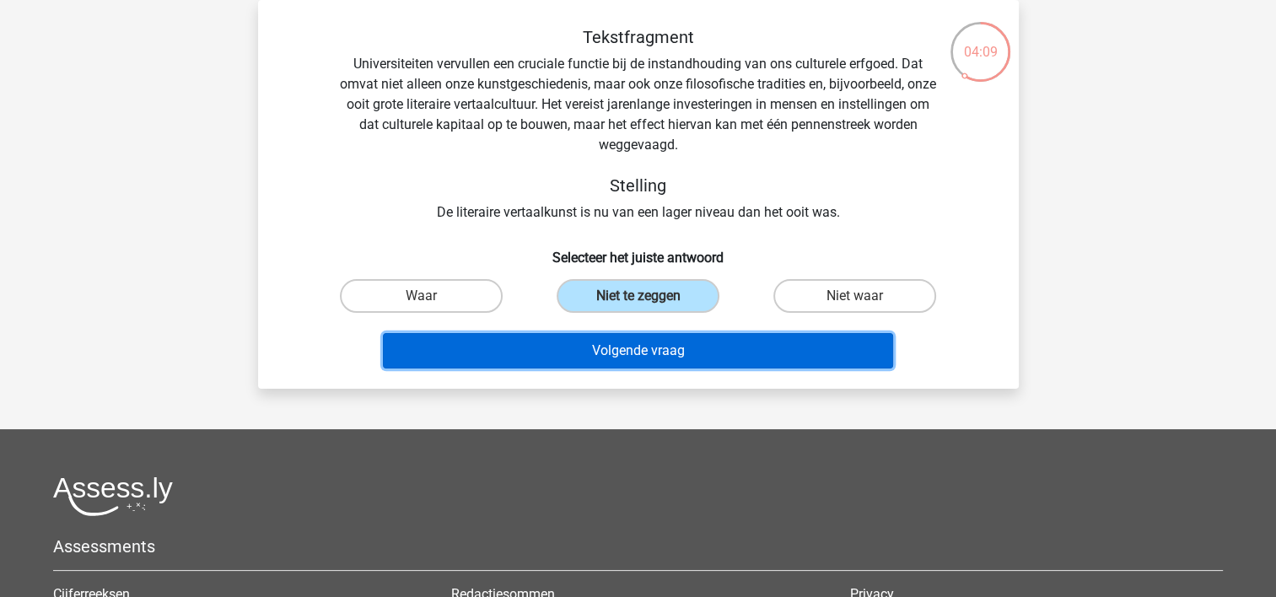
click at [600, 346] on button "Volgende vraag" at bounding box center [638, 350] width 510 height 35
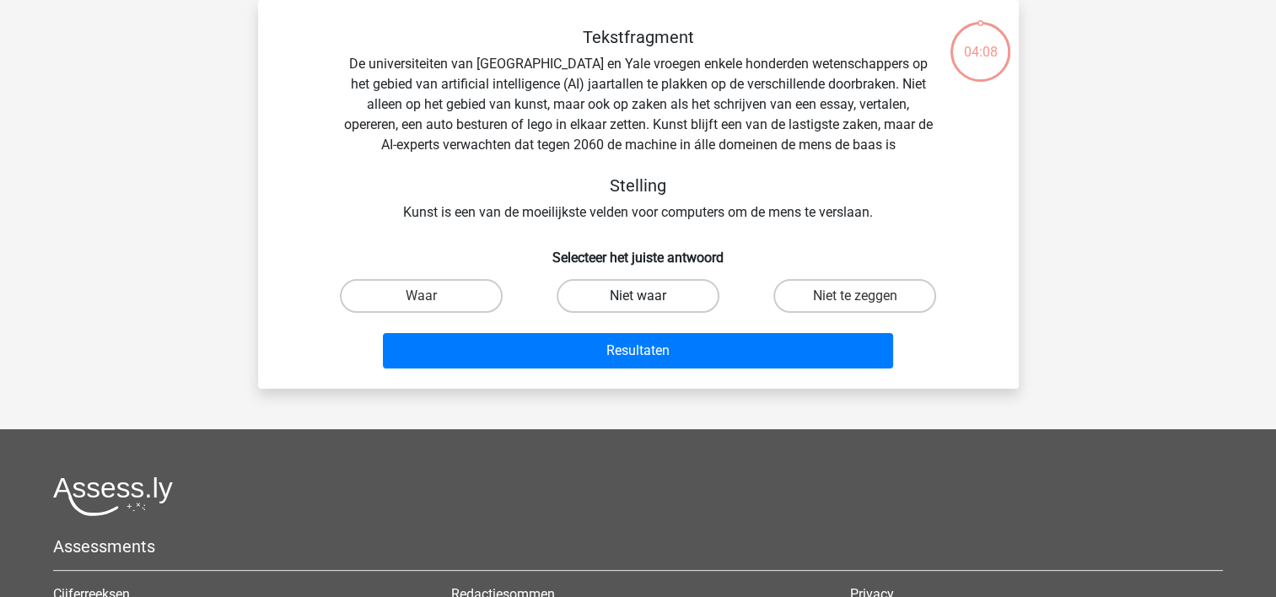
click at [605, 280] on label "Niet waar" at bounding box center [637, 296] width 163 height 34
click at [637, 296] on input "Niet waar" at bounding box center [642, 301] width 11 height 11
radio input "true"
click at [606, 293] on label "Niet waar" at bounding box center [637, 296] width 163 height 34
click at [637, 296] on input "Niet waar" at bounding box center [642, 301] width 11 height 11
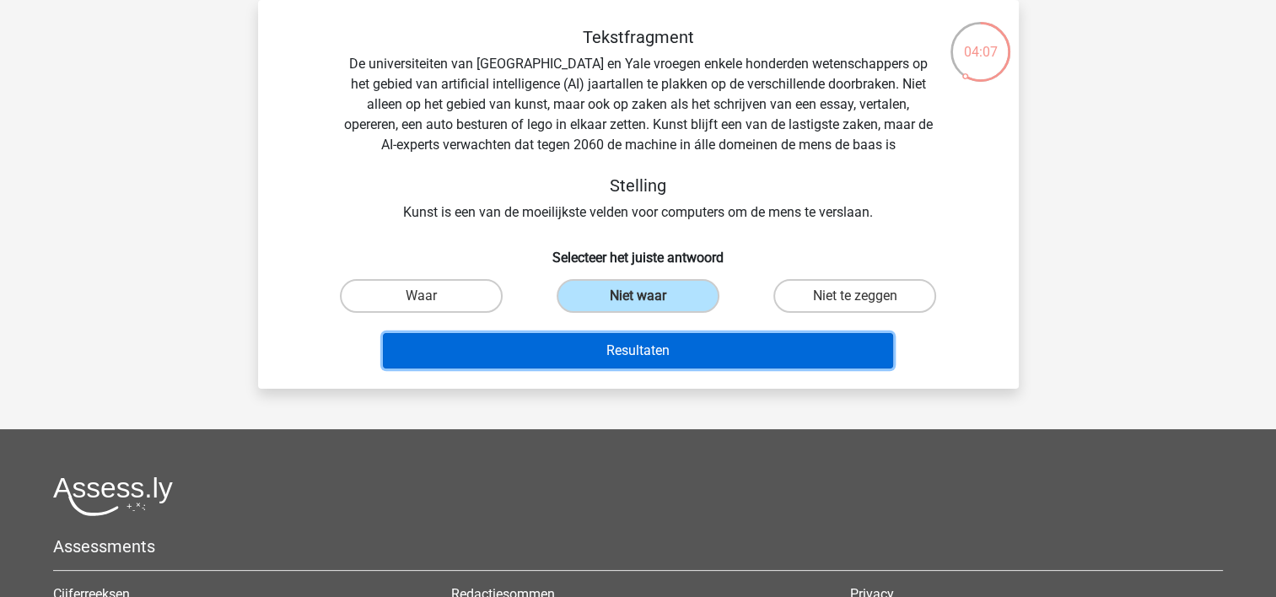
click at [594, 344] on button "Resultaten" at bounding box center [638, 350] width 510 height 35
